Goal: Information Seeking & Learning: Learn about a topic

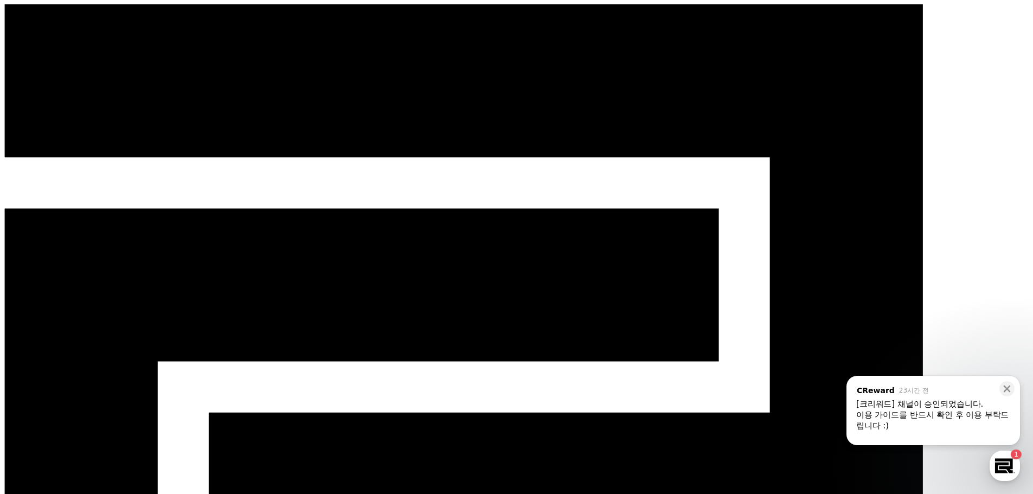
select select
drag, startPoint x: 373, startPoint y: 351, endPoint x: 609, endPoint y: 352, distance: 235.8
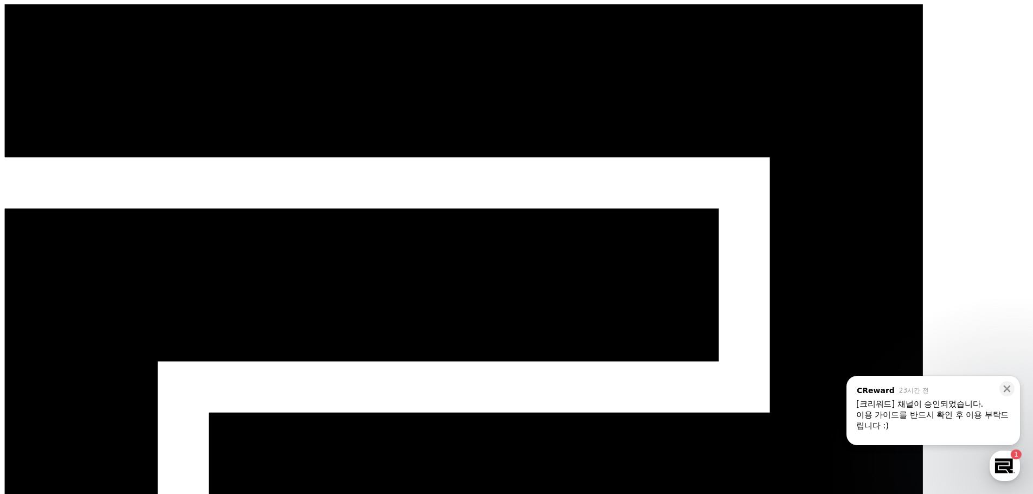
drag, startPoint x: 609, startPoint y: 345, endPoint x: 372, endPoint y: 349, distance: 236.3
copy em "'본 컨텐츠는 숏챠(Shortcha) 앱에서 감상할 수 있습니다'"
drag, startPoint x: 371, startPoint y: 373, endPoint x: 491, endPoint y: 373, distance: 120.3
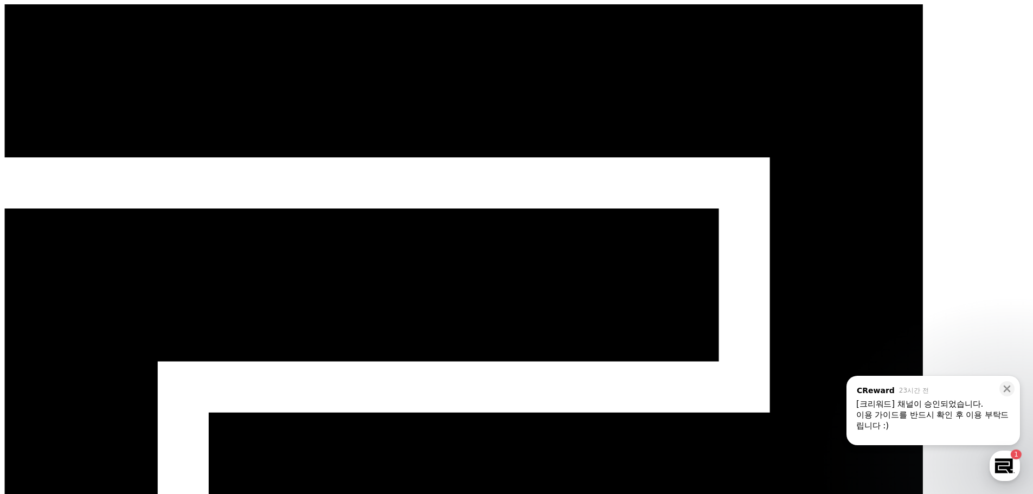
drag, startPoint x: 481, startPoint y: 373, endPoint x: 372, endPoint y: 377, distance: 108.5
copy em "#숏챠, #shortcha, #작품제목"
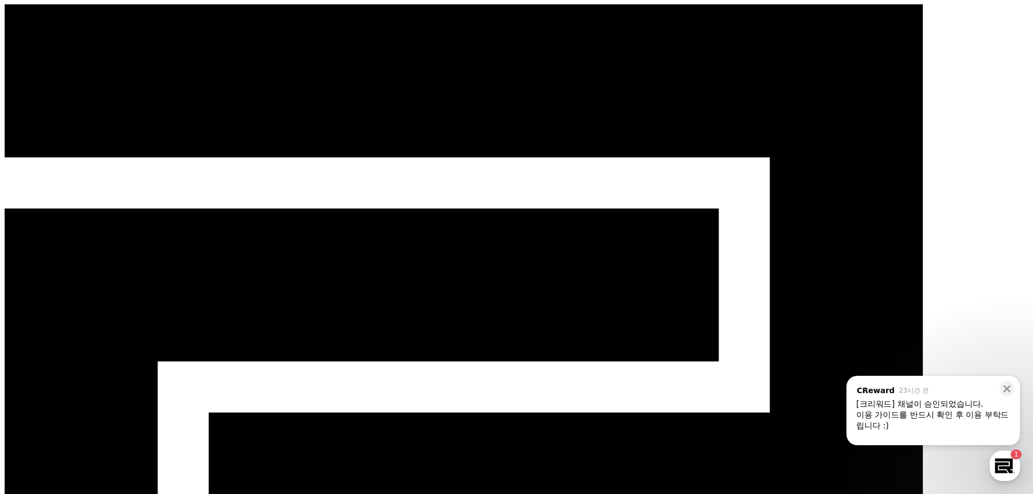
click at [1008, 470] on div "button" at bounding box center [1004, 465] width 30 height 30
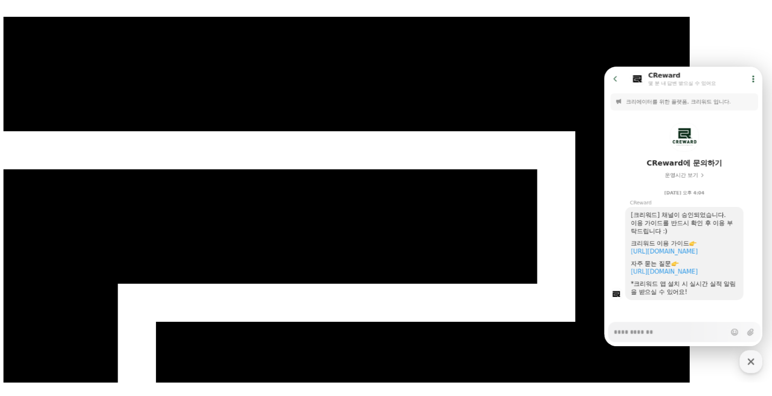
scroll to position [15, 0]
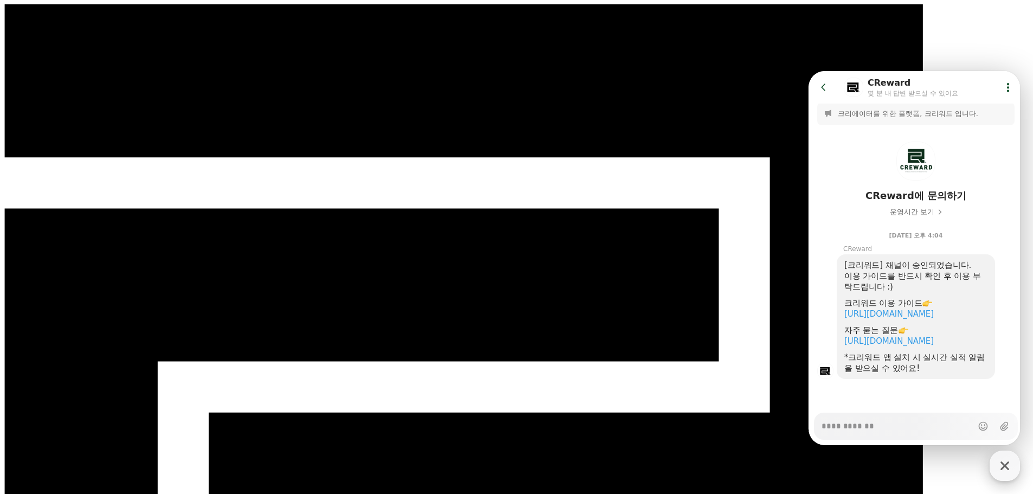
click at [997, 462] on icon "button" at bounding box center [1005, 466] width 20 height 20
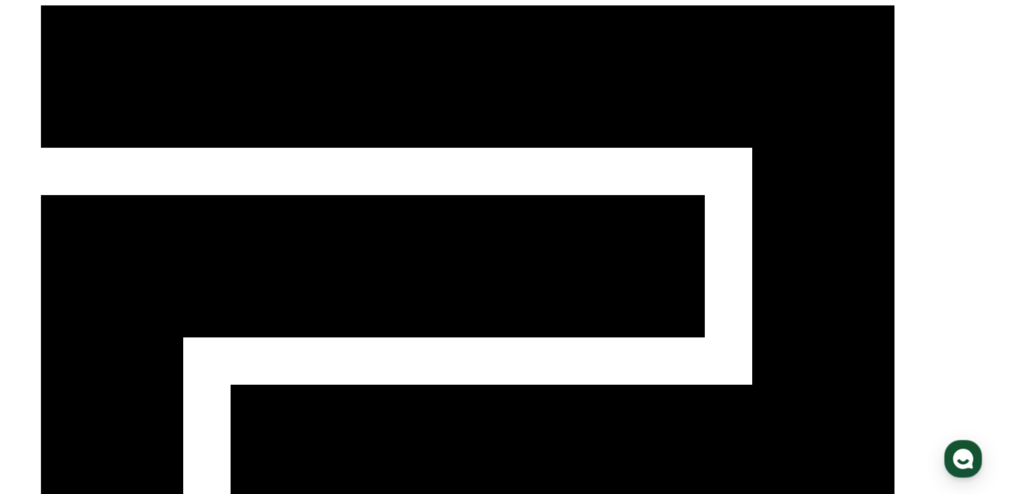
scroll to position [15, 0]
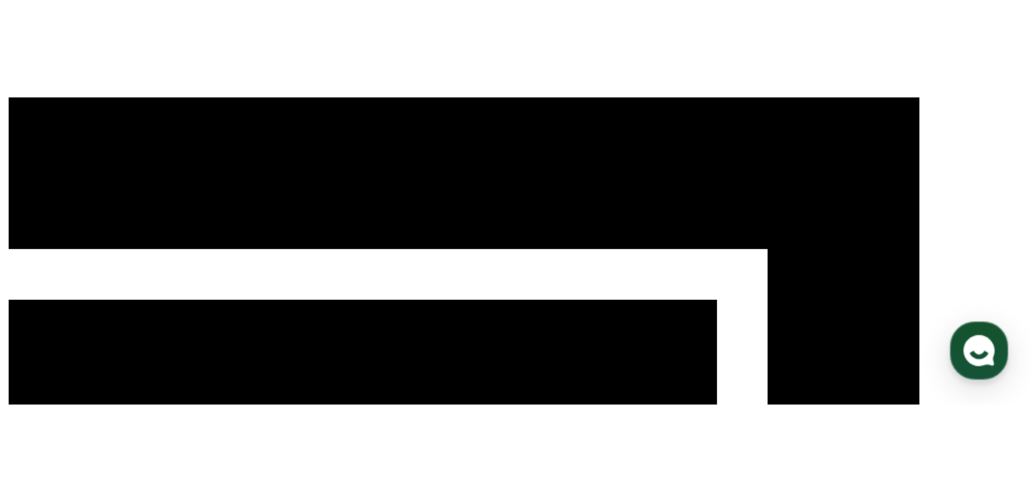
type textarea "*"
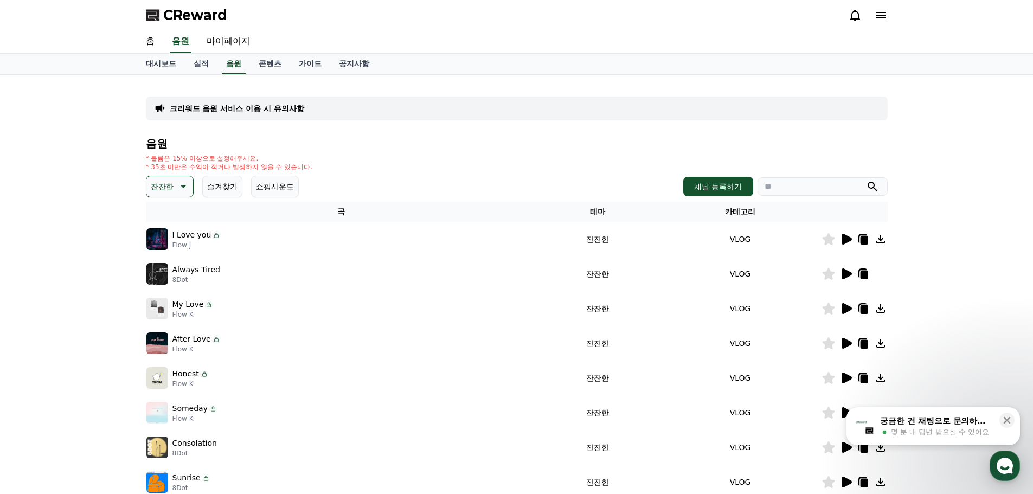
click at [837, 308] on div at bounding box center [854, 308] width 65 height 13
click at [848, 307] on icon at bounding box center [846, 308] width 10 height 11
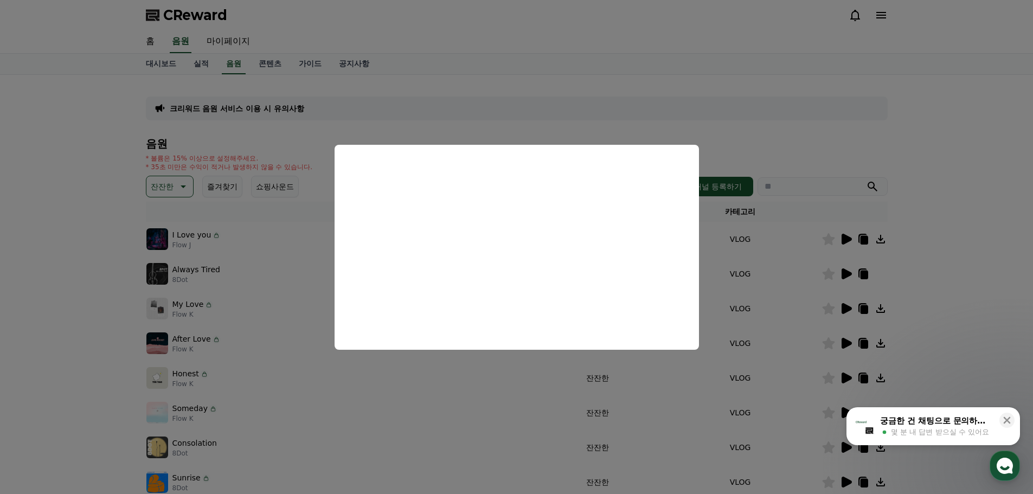
click at [845, 238] on button "close modal" at bounding box center [516, 247] width 1033 height 494
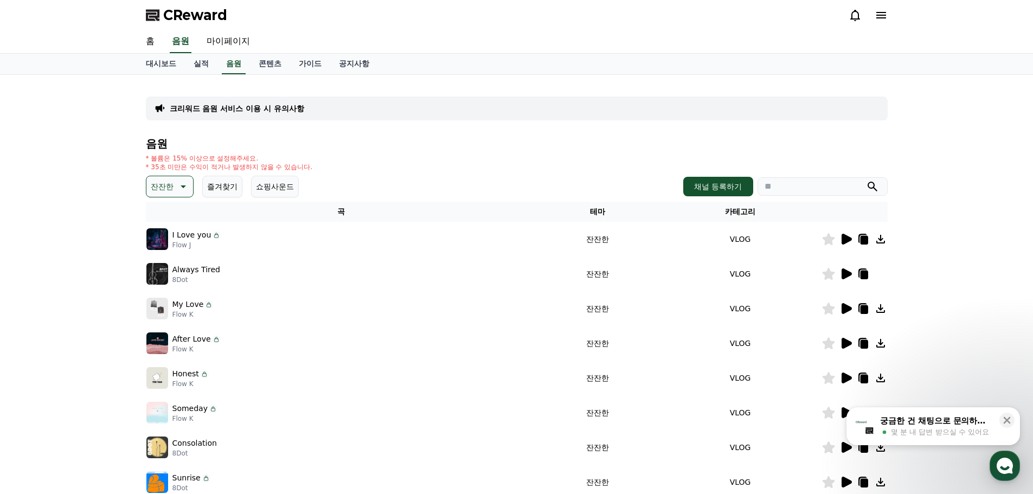
click at [845, 238] on icon at bounding box center [846, 239] width 10 height 11
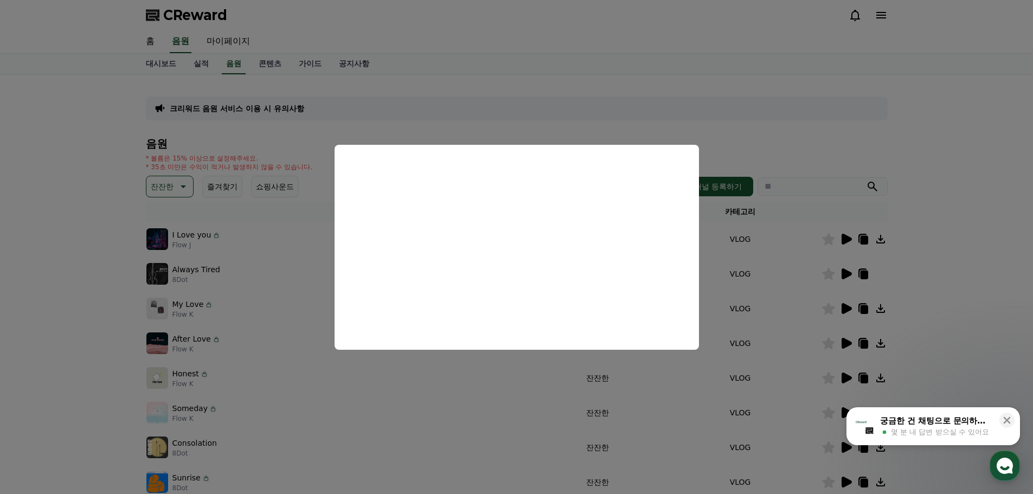
click at [936, 236] on button "close modal" at bounding box center [516, 247] width 1033 height 494
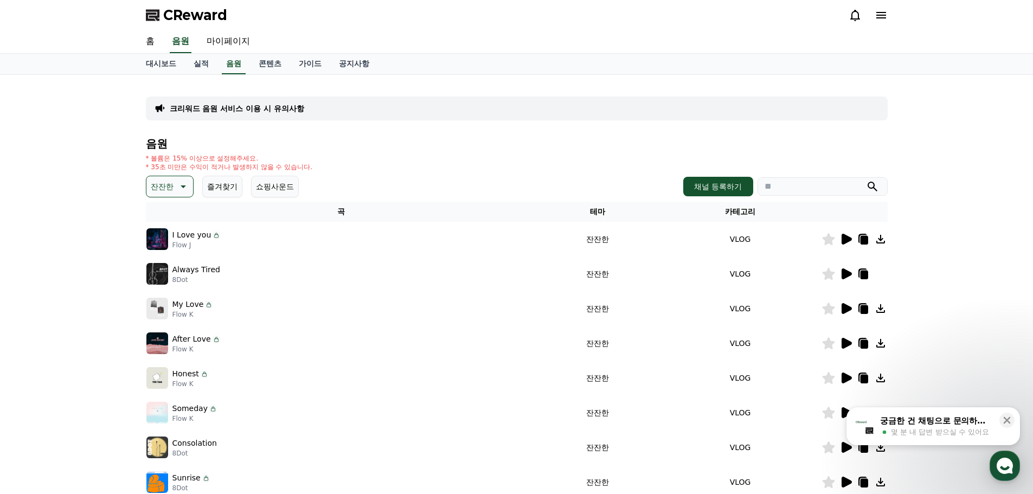
click at [840, 408] on icon at bounding box center [845, 412] width 13 height 13
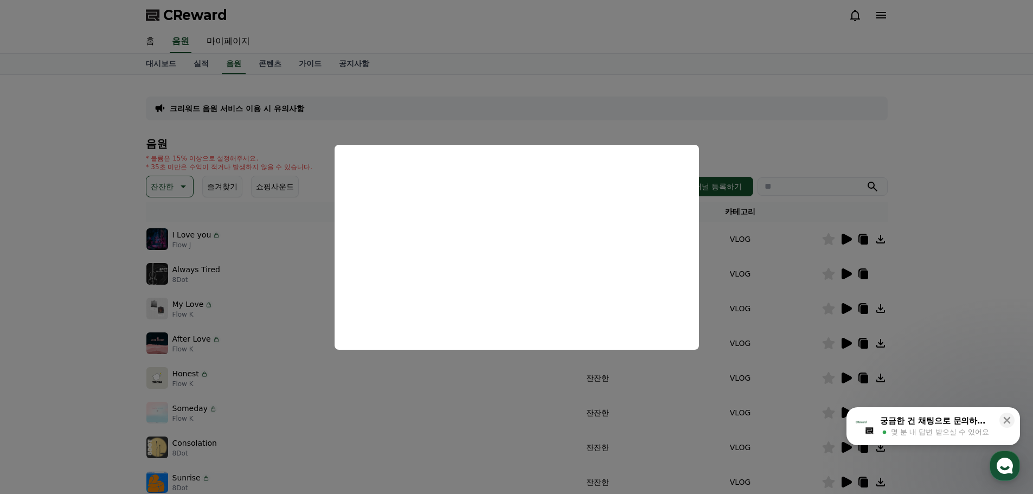
click at [1016, 267] on button "close modal" at bounding box center [516, 247] width 1033 height 494
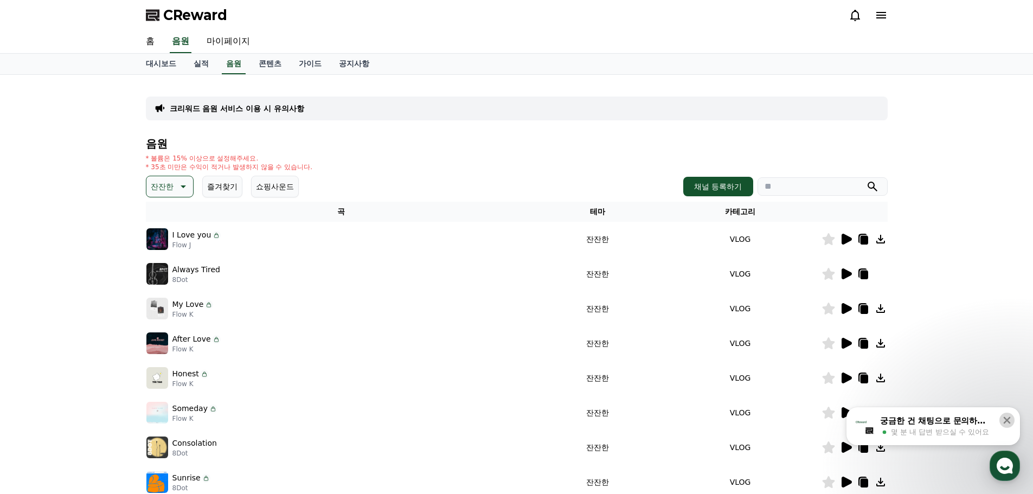
click at [1007, 418] on icon at bounding box center [1006, 420] width 11 height 11
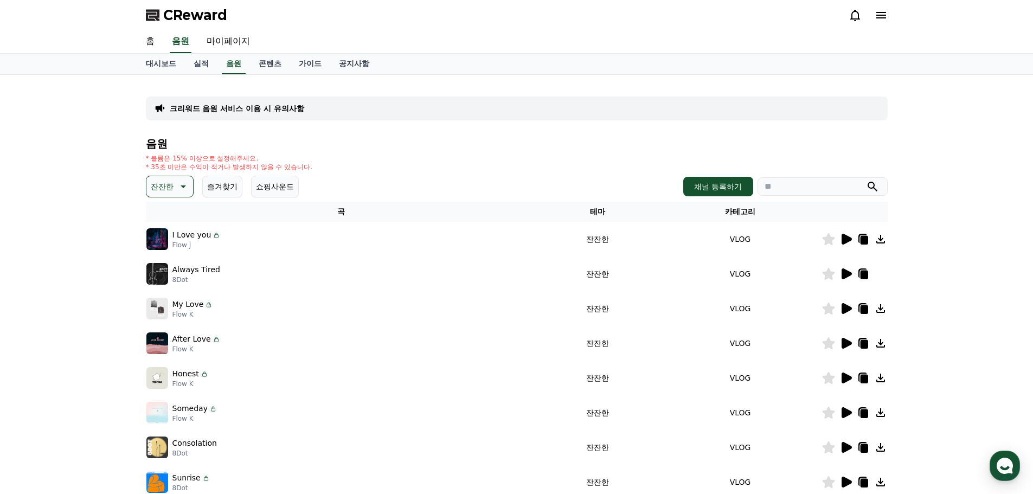
click at [839, 407] on icon at bounding box center [845, 412] width 13 height 13
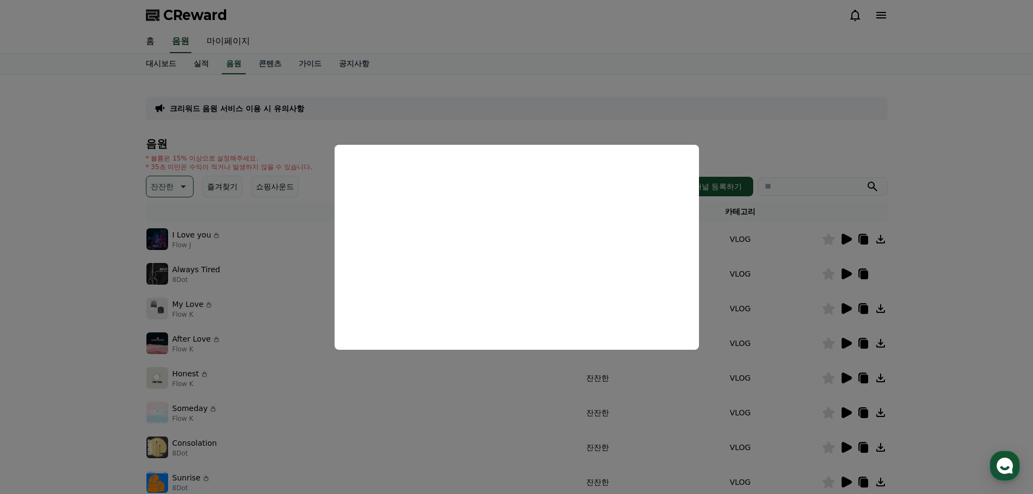
click at [861, 413] on button "close modal" at bounding box center [516, 247] width 1033 height 494
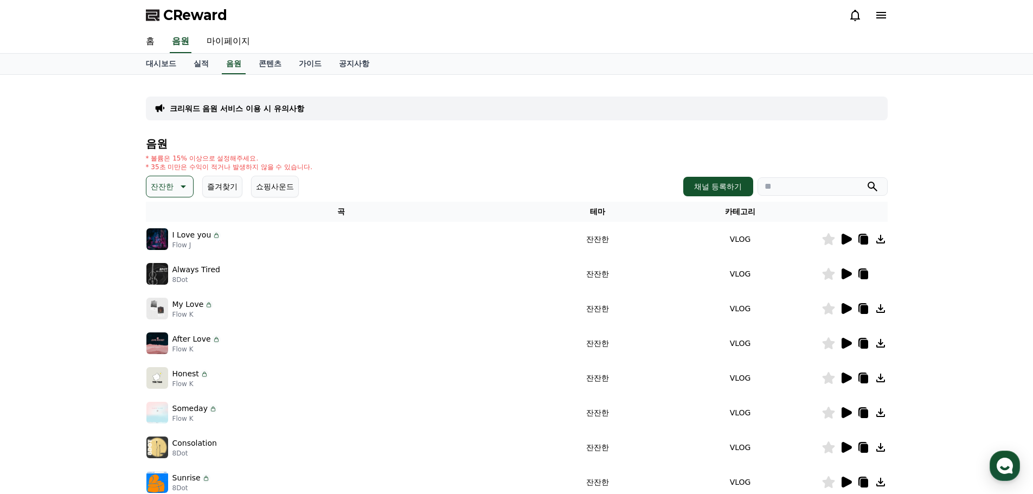
click at [861, 413] on icon at bounding box center [864, 413] width 8 height 9
